Goal: Task Accomplishment & Management: Manage account settings

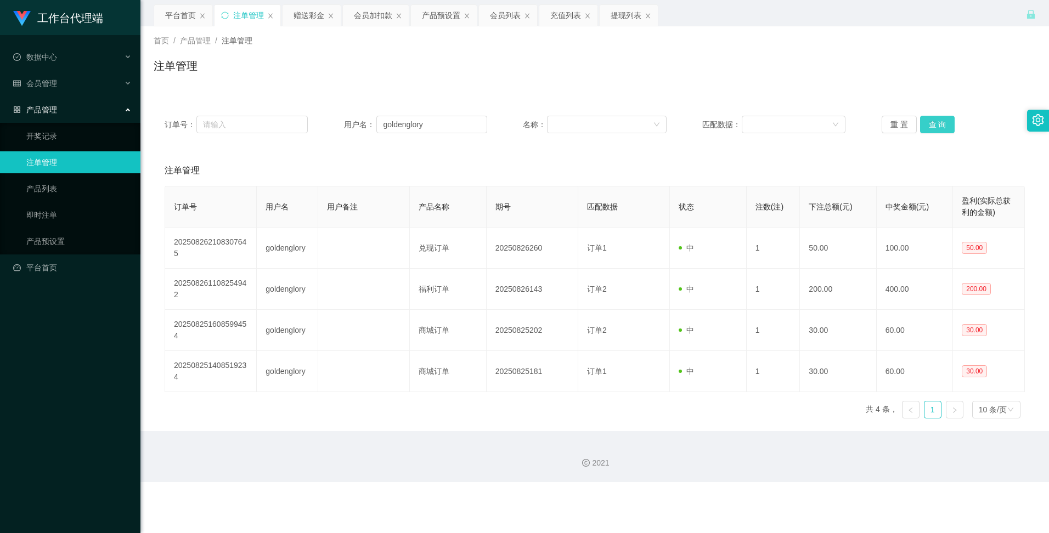
click at [935, 128] on button "查 询" at bounding box center [937, 125] width 35 height 18
drag, startPoint x: 431, startPoint y: 123, endPoint x: 369, endPoint y: 114, distance: 62.7
click at [370, 114] on div "订单号： 用户名： goldenglory 名称： 匹配数据： 重 置 查 询" at bounding box center [595, 124] width 882 height 39
click at [629, 10] on div "提现列表" at bounding box center [625, 15] width 31 height 21
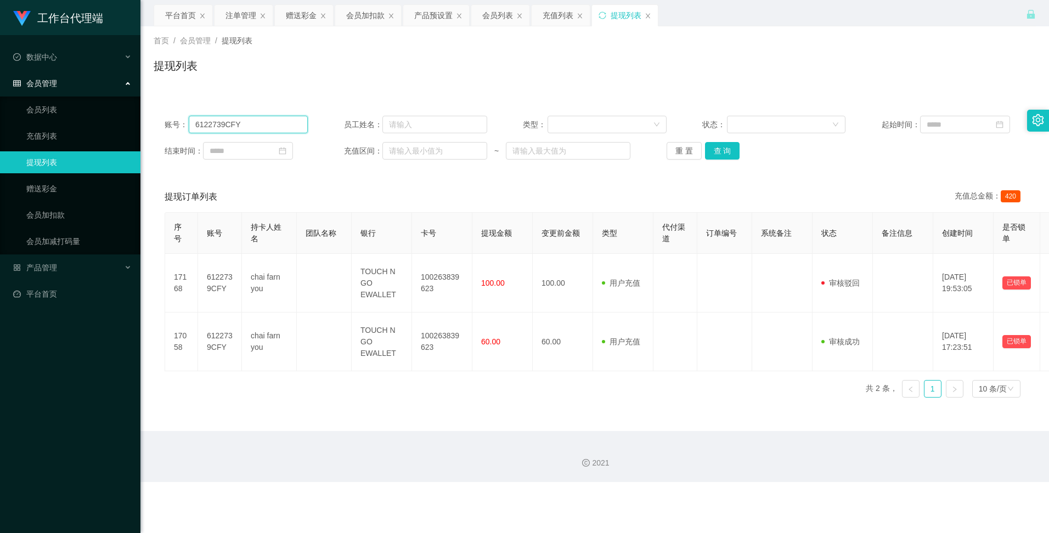
drag, startPoint x: 245, startPoint y: 125, endPoint x: 185, endPoint y: 122, distance: 59.9
click at [185, 122] on div "账号： 6122739CFY" at bounding box center [236, 125] width 143 height 18
paste input "goldenglory"
type input "goldenglory"
click at [714, 149] on button "查 询" at bounding box center [722, 151] width 35 height 18
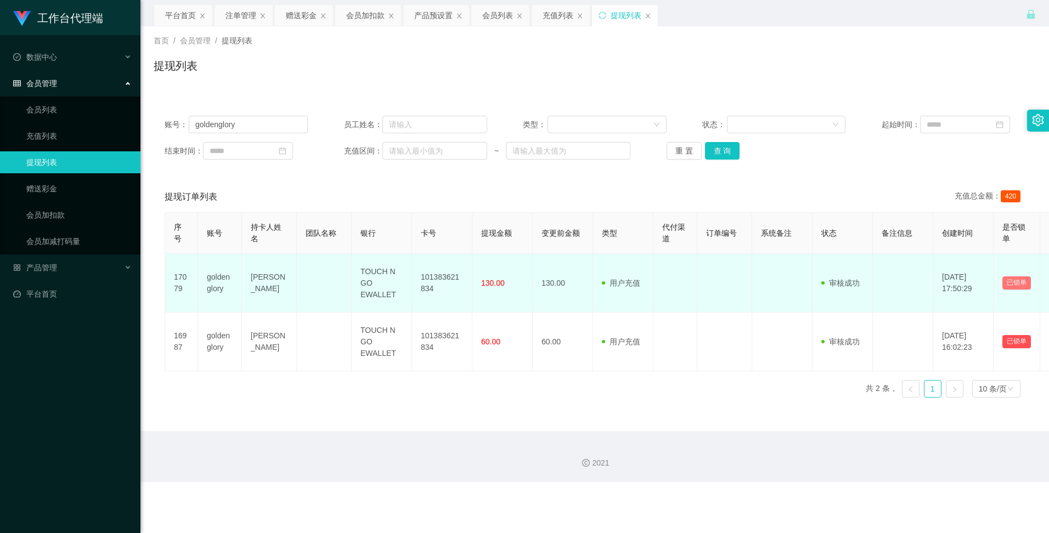
click at [1022, 281] on button "已锁单" at bounding box center [1016, 282] width 29 height 13
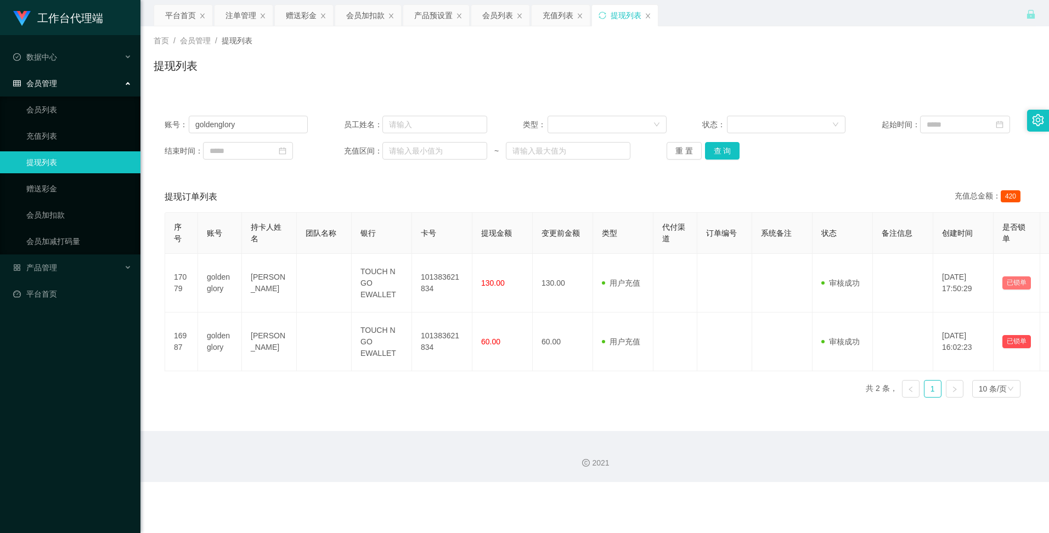
click at [1002, 276] on button "已锁单" at bounding box center [1016, 282] width 29 height 13
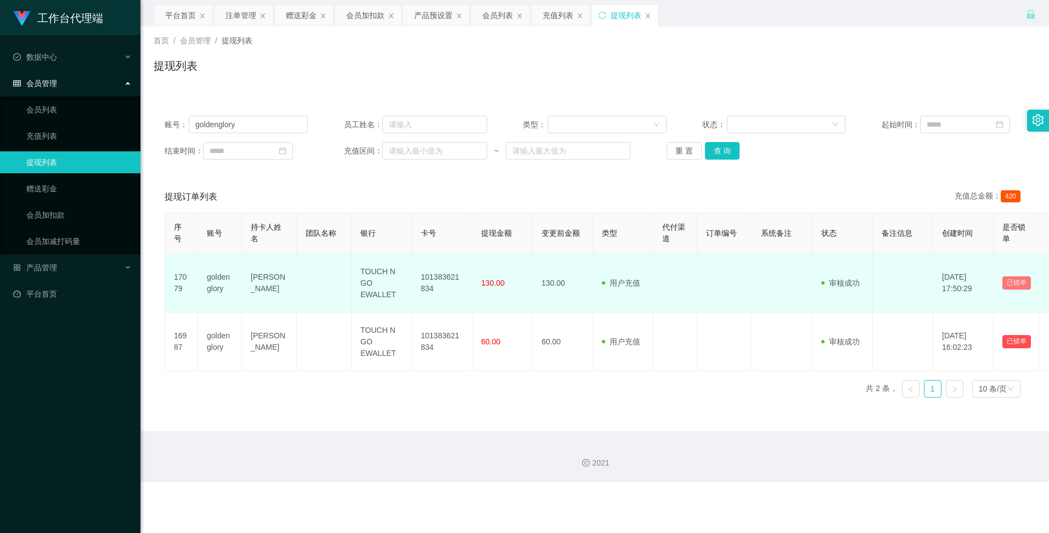
click at [1002, 276] on button "已锁单" at bounding box center [1016, 282] width 29 height 13
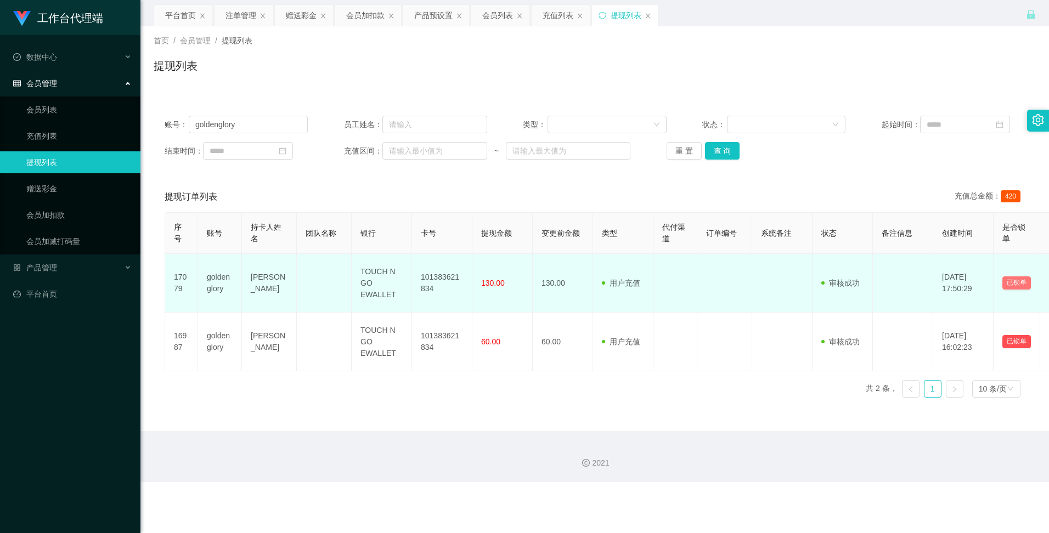
click at [1002, 276] on button "已锁单" at bounding box center [1016, 282] width 29 height 13
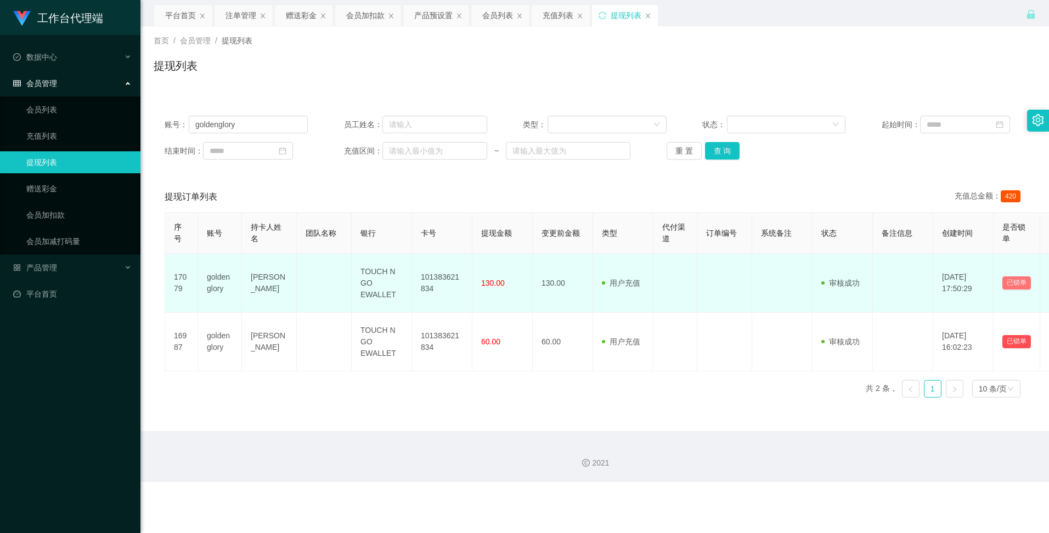
click at [1002, 276] on button "已锁单" at bounding box center [1016, 282] width 29 height 13
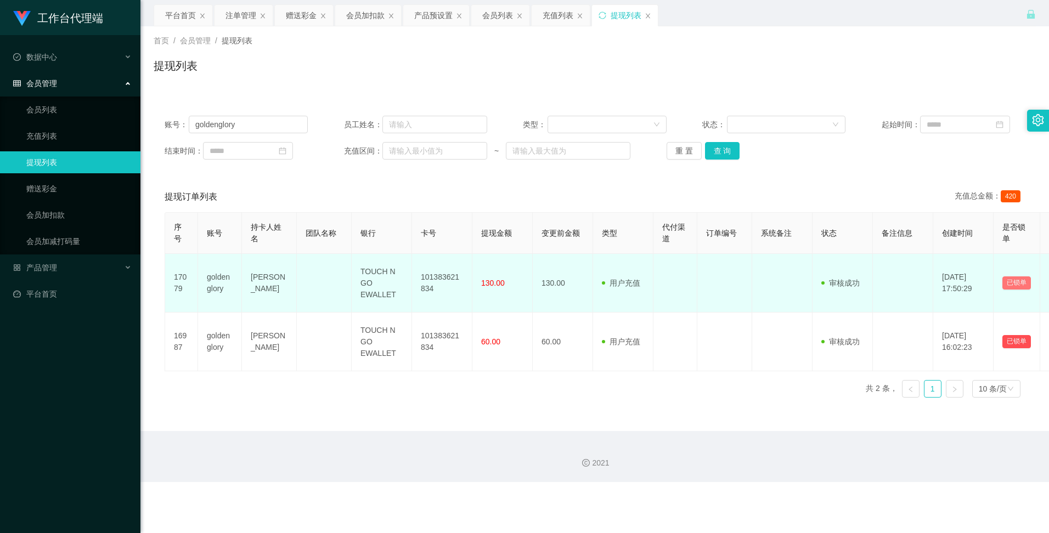
click at [1002, 276] on button "已锁单" at bounding box center [1016, 282] width 29 height 13
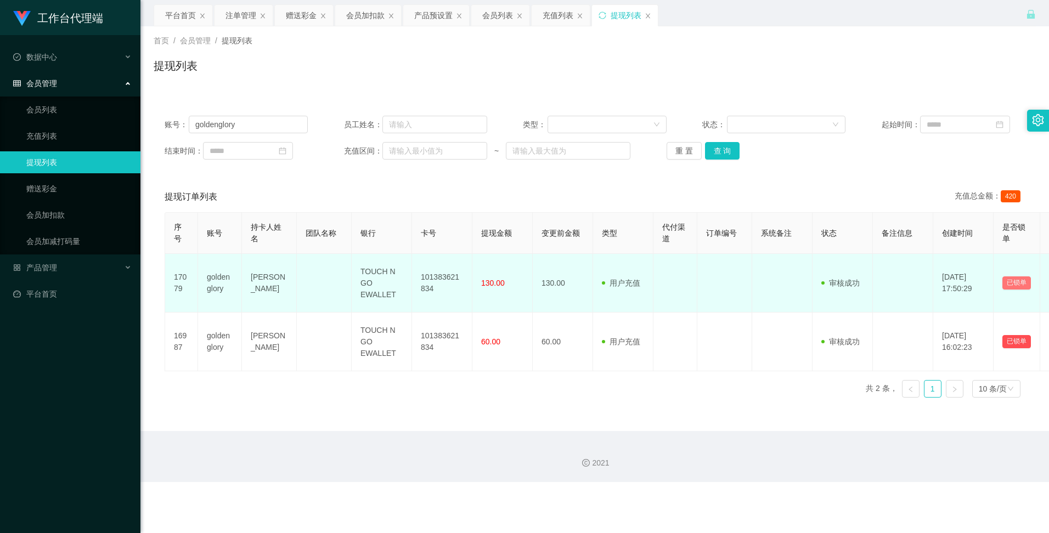
click at [1002, 276] on button "已锁单" at bounding box center [1016, 282] width 29 height 13
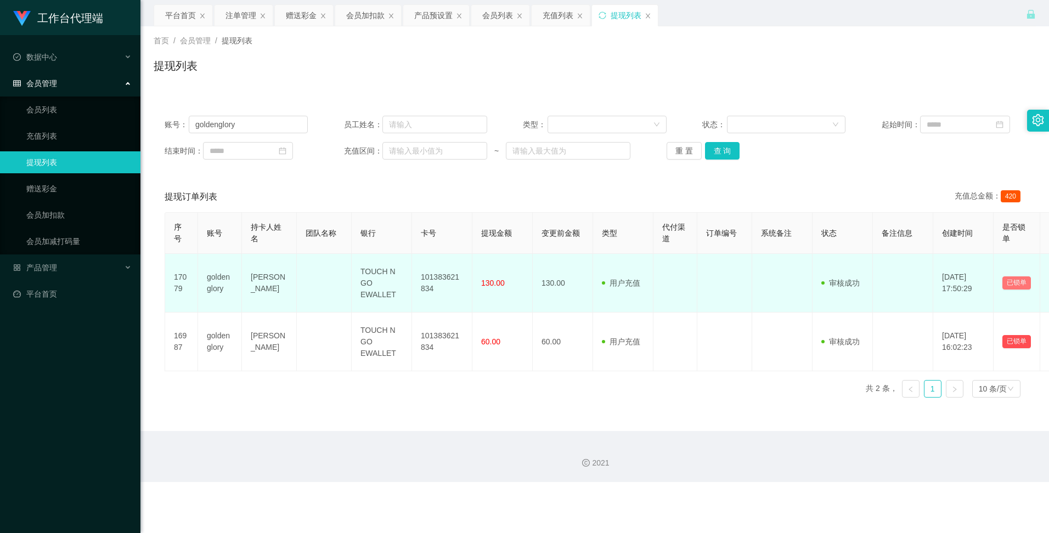
click at [1002, 276] on button "已锁单" at bounding box center [1016, 282] width 29 height 13
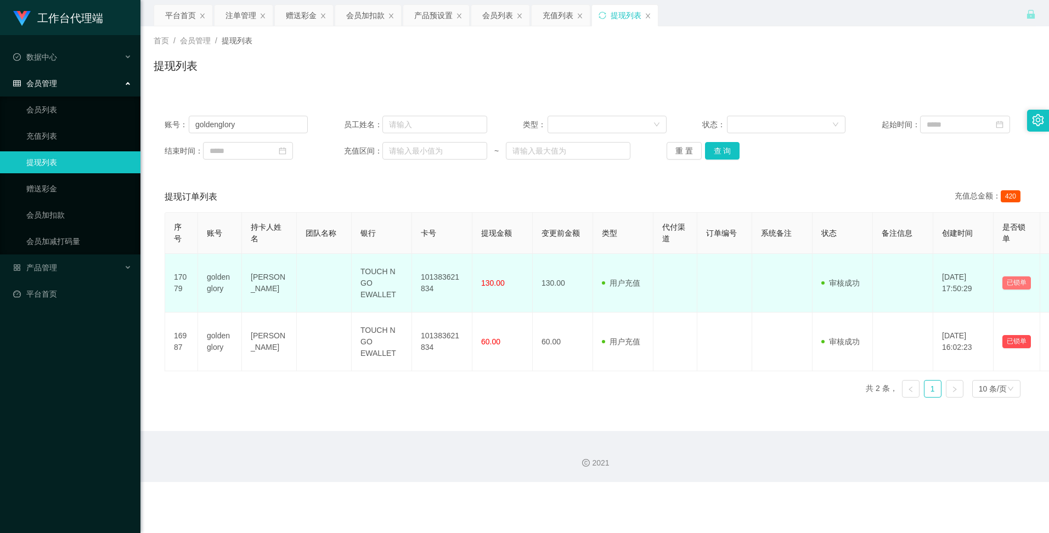
click at [1002, 276] on button "已锁单" at bounding box center [1016, 282] width 29 height 13
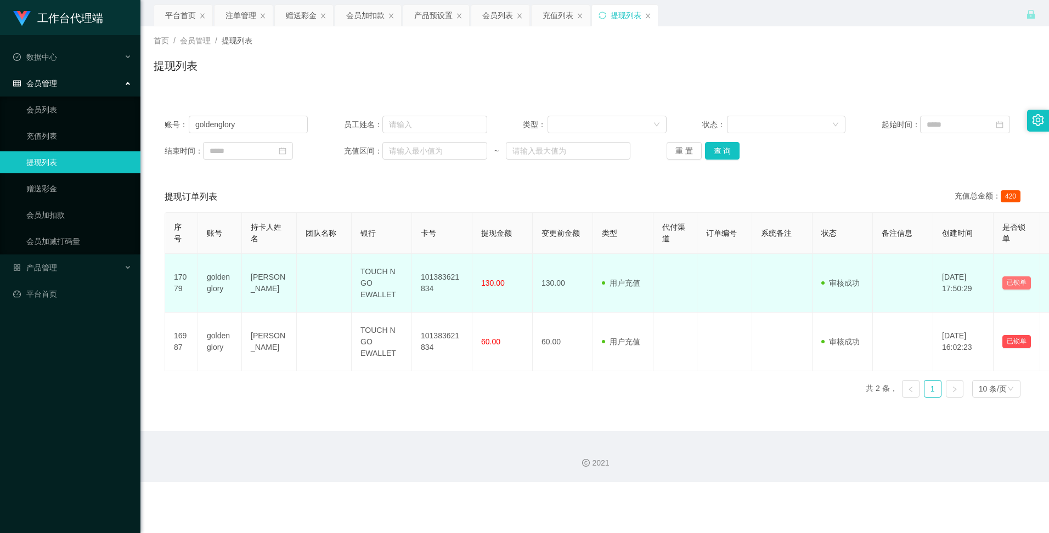
click at [1002, 276] on button "已锁单" at bounding box center [1016, 282] width 29 height 13
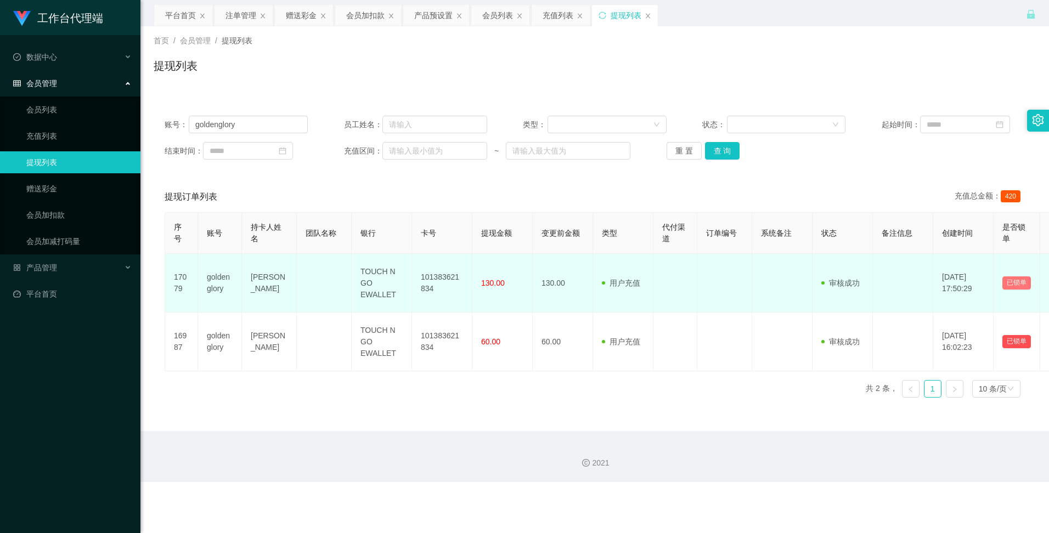
click at [1002, 276] on button "已锁单" at bounding box center [1016, 282] width 29 height 13
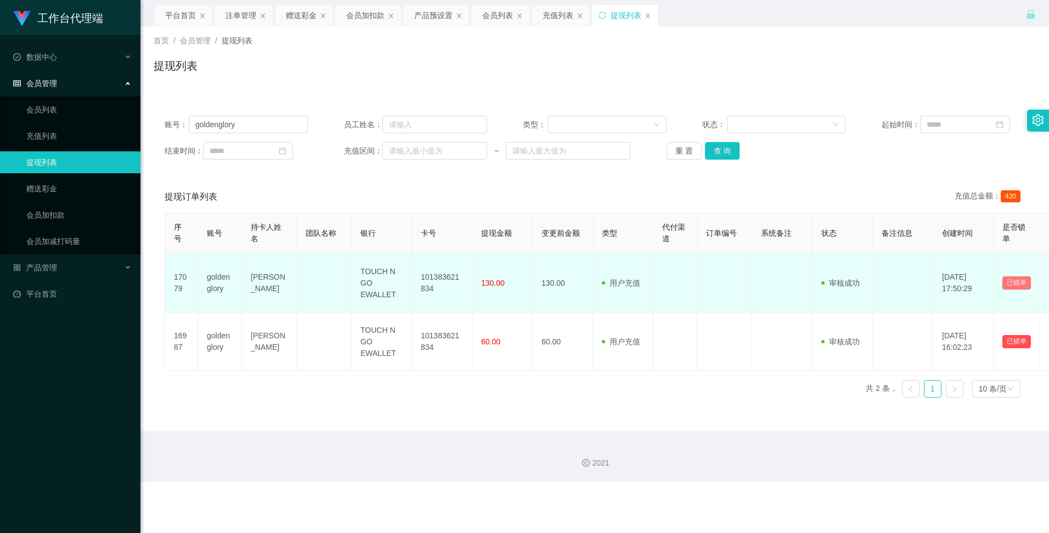
click at [1002, 276] on button "已锁单" at bounding box center [1016, 282] width 29 height 13
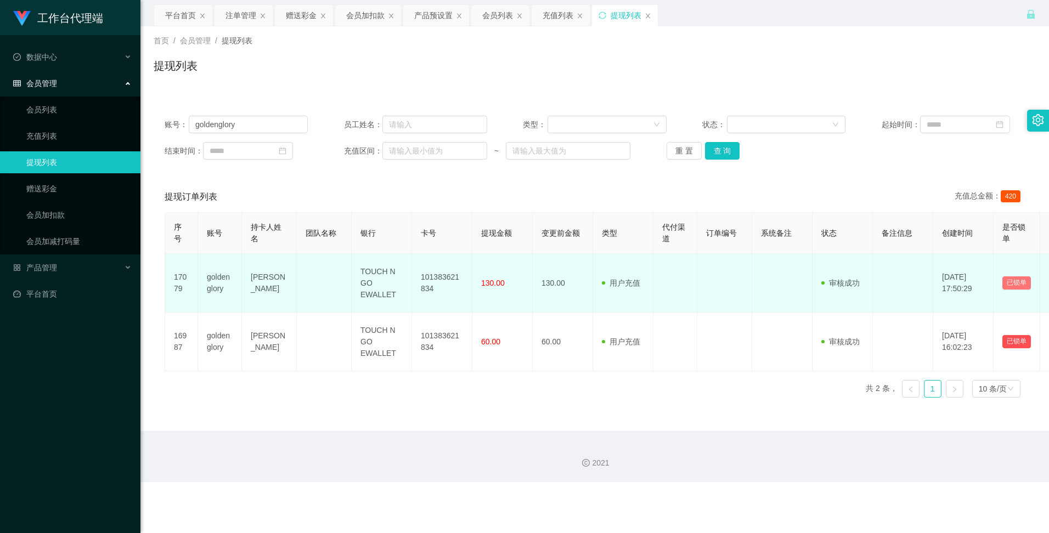
click at [1002, 276] on button "已锁单" at bounding box center [1016, 282] width 29 height 13
